Goal: Task Accomplishment & Management: Manage account settings

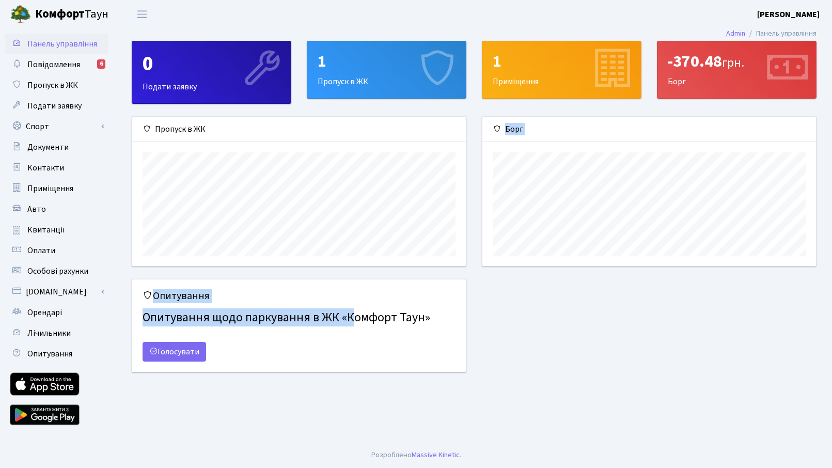
scroll to position [149, 334]
click at [689, 130] on div "0 Подати заявку 1 Пропуск в ЖК 1 Приміщення -370.48 грн. Борг Пропуск в ЖК" at bounding box center [474, 213] width 716 height 344
click at [40, 264] on link "Особові рахунки" at bounding box center [56, 271] width 103 height 21
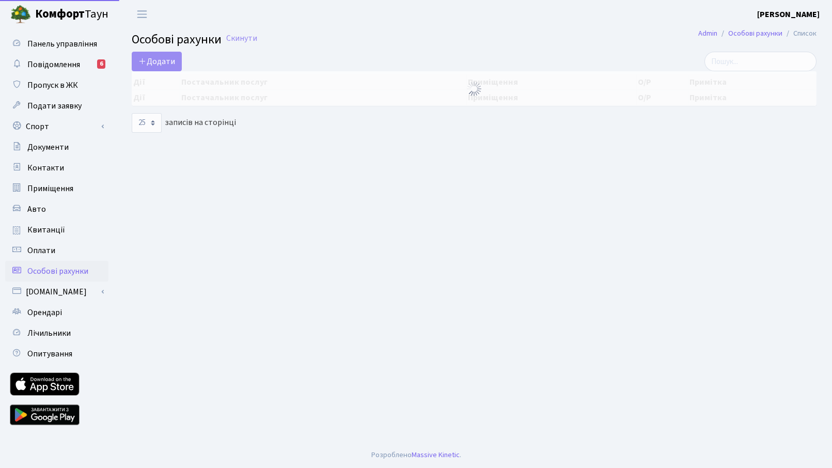
select select "25"
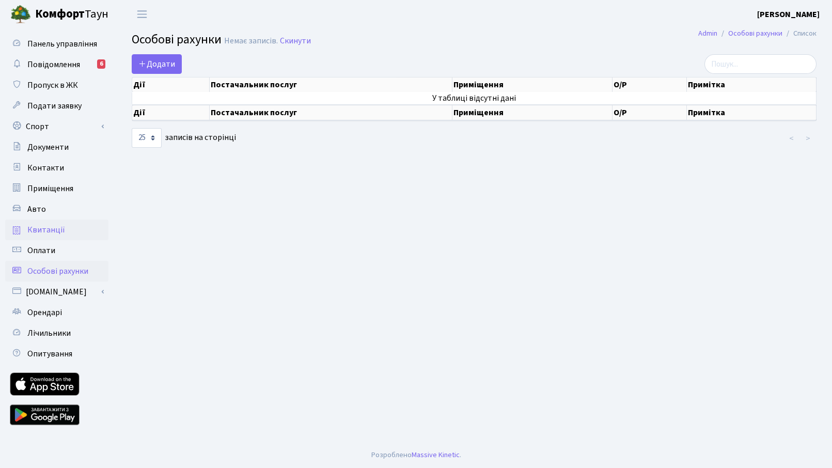
click at [43, 228] on span "Квитанції" at bounding box center [46, 229] width 38 height 11
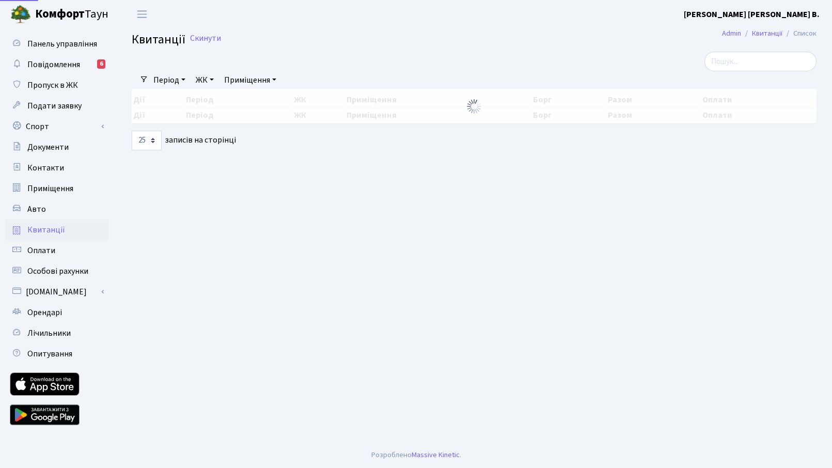
select select "25"
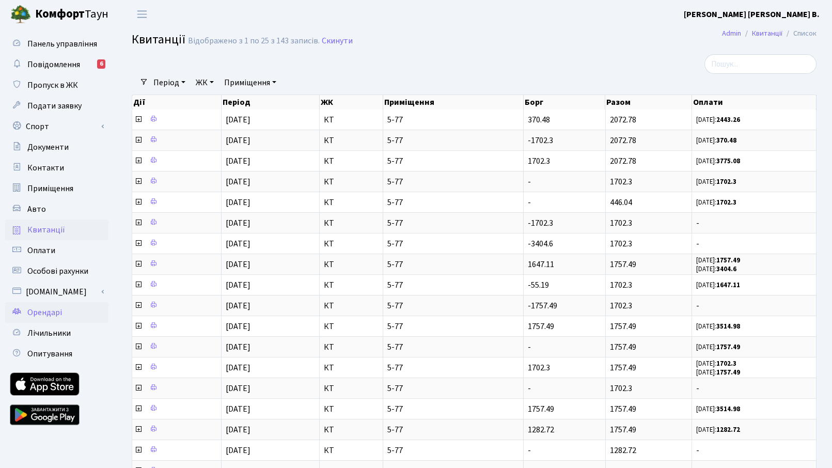
click at [33, 311] on span "Орендарі" at bounding box center [44, 312] width 35 height 11
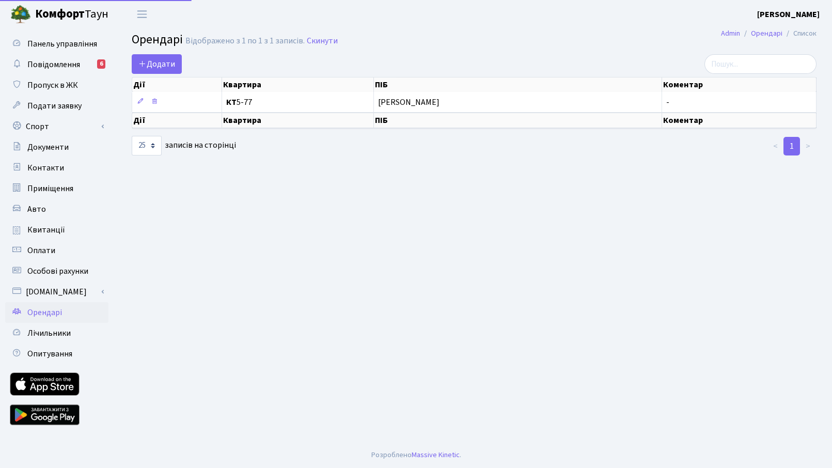
select select "25"
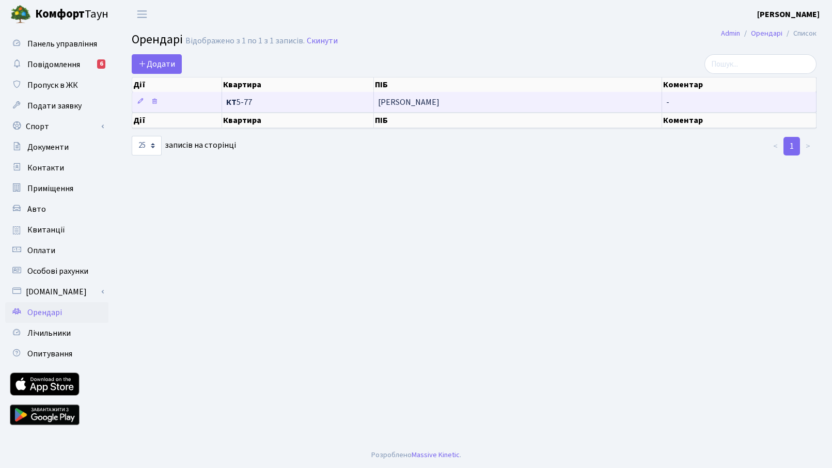
click at [569, 101] on span "Бажіна Жанна Валеріївна" at bounding box center [517, 102] width 279 height 8
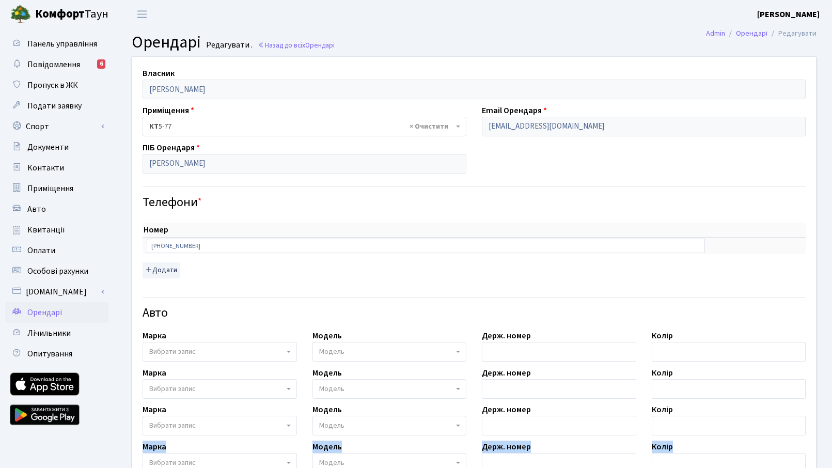
drag, startPoint x: 825, startPoint y: 460, endPoint x: 797, endPoint y: 436, distance: 36.7
click at [797, 436] on div "Власник Самсоненко Ольга Володимирівна Приміщення - <b>КТ</b>&nbsp;&nbsp;&nbsp;…" at bounding box center [474, 381] width 716 height 650
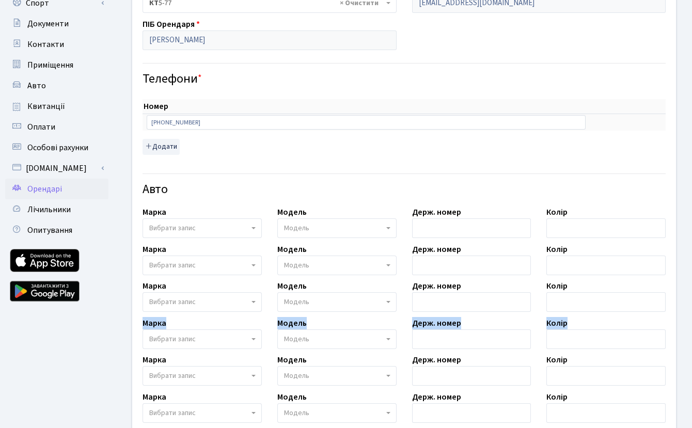
scroll to position [124, 0]
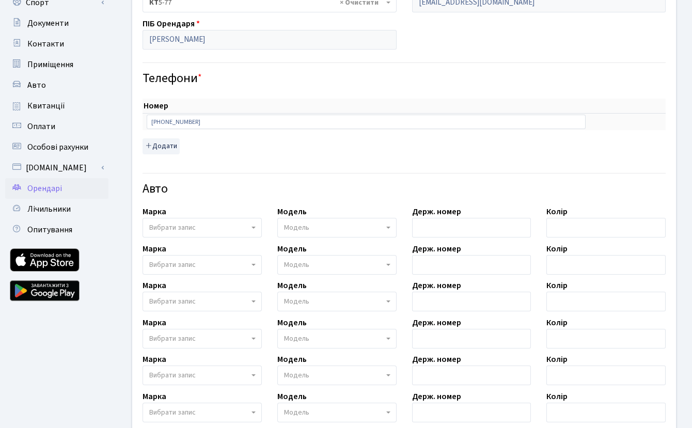
click at [251, 190] on h4 "Авто" at bounding box center [404, 189] width 523 height 15
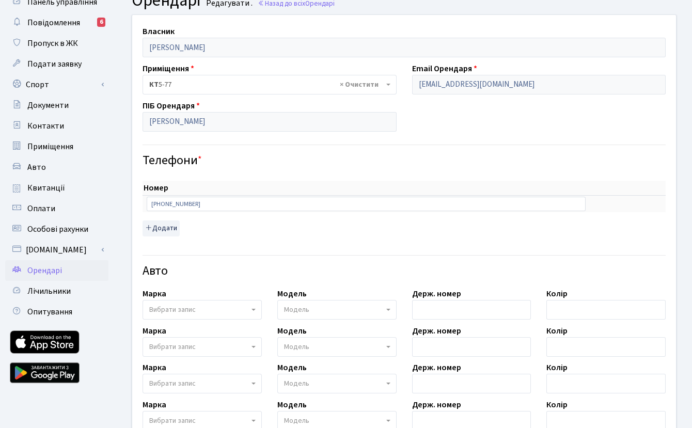
scroll to position [0, 0]
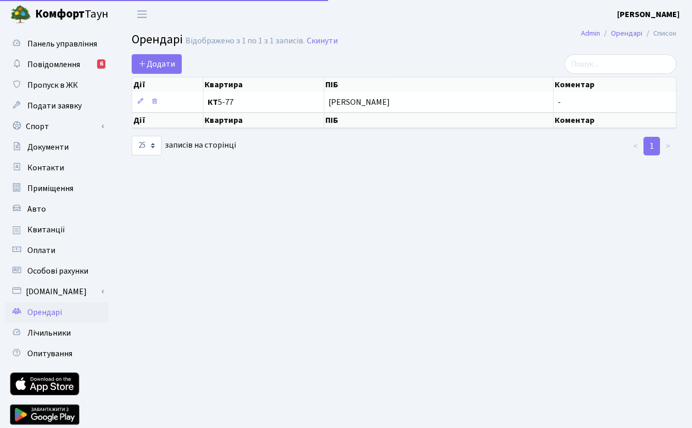
select select "25"
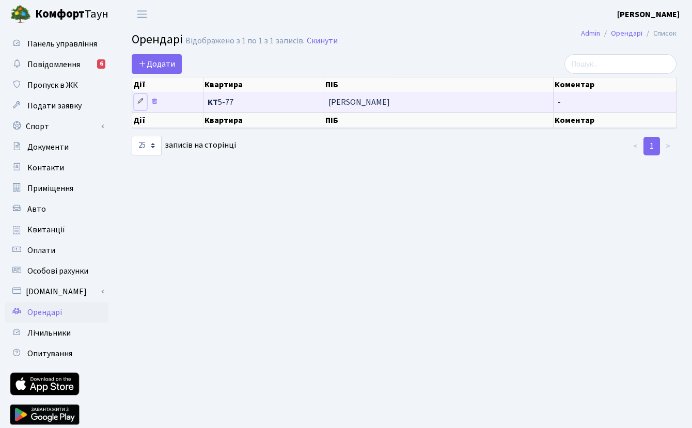
click at [138, 103] on icon at bounding box center [140, 101] width 7 height 7
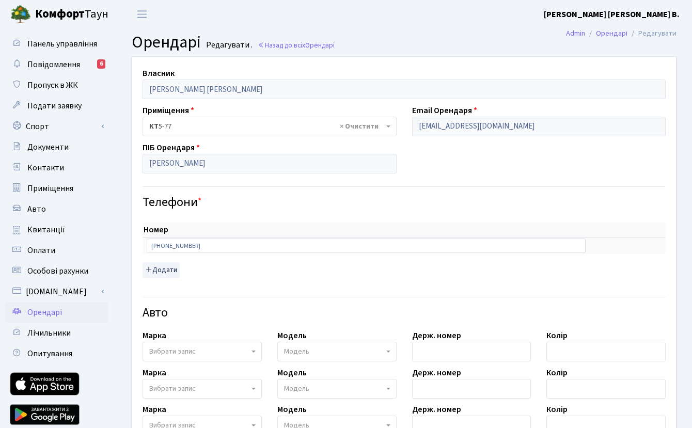
click at [41, 312] on span "Орендарі" at bounding box center [44, 312] width 35 height 11
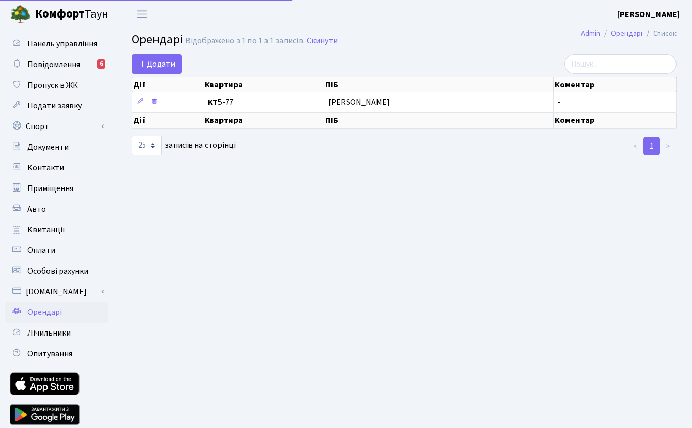
select select "25"
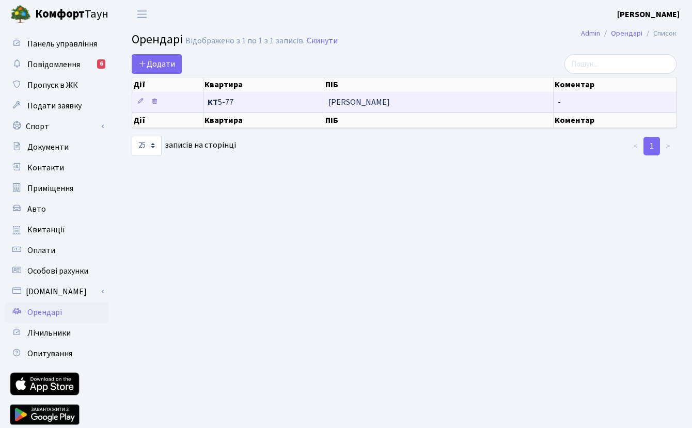
click at [222, 100] on span "КТ 5-77" at bounding box center [264, 102] width 112 height 8
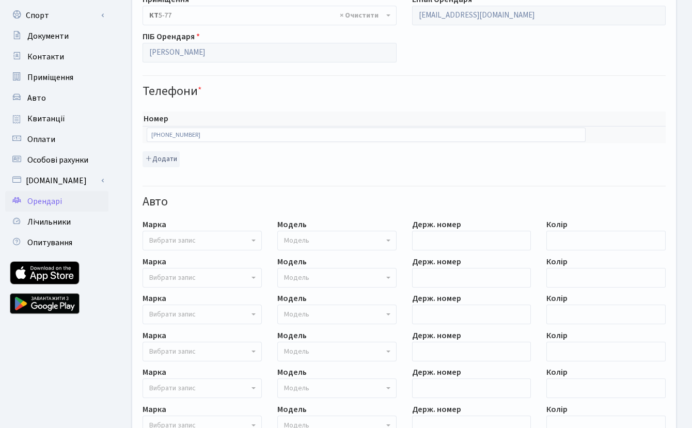
scroll to position [304, 0]
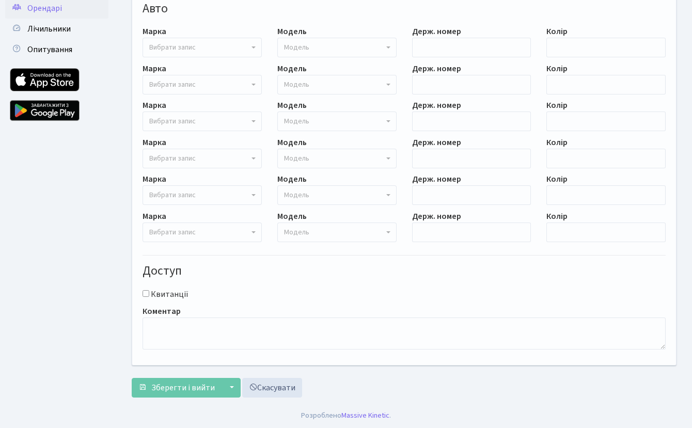
click at [145, 297] on div "Квитанції" at bounding box center [404, 294] width 539 height 12
click at [145, 294] on input "Квитанції" at bounding box center [146, 293] width 7 height 7
checkbox input "false"
click at [208, 294] on div "Квитанції" at bounding box center [404, 294] width 539 height 12
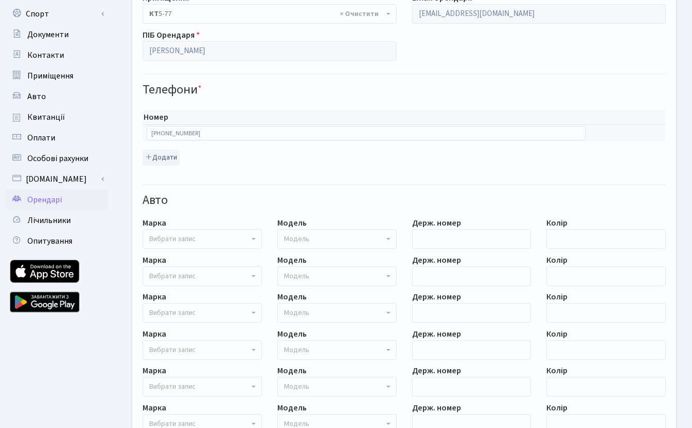
scroll to position [89, 0]
